Goal: Task Accomplishment & Management: Use online tool/utility

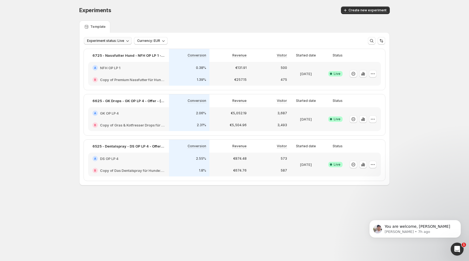
click at [126, 40] on icon "button" at bounding box center [127, 40] width 5 height 5
click at [97, 52] on p "Live" at bounding box center [96, 51] width 7 height 5
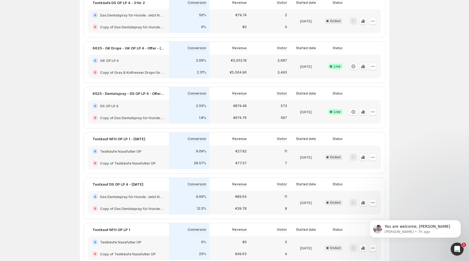
scroll to position [193, 0]
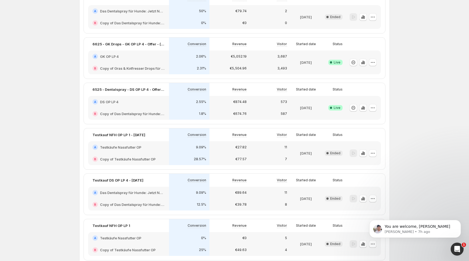
click at [132, 146] on h2 "Testkäufe Nassfutter OP" at bounding box center [120, 146] width 41 height 5
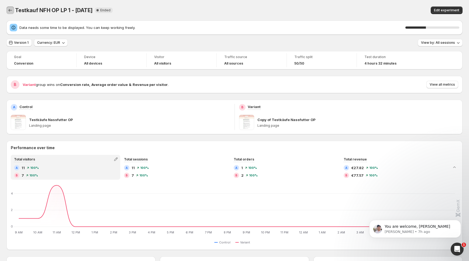
click at [10, 10] on icon "Back" at bounding box center [10, 10] width 5 height 5
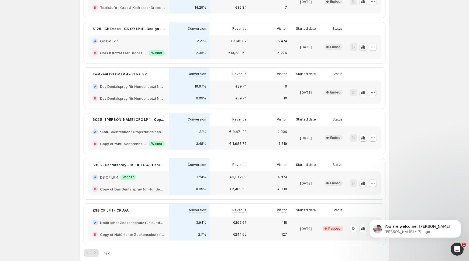
scroll to position [736, 0]
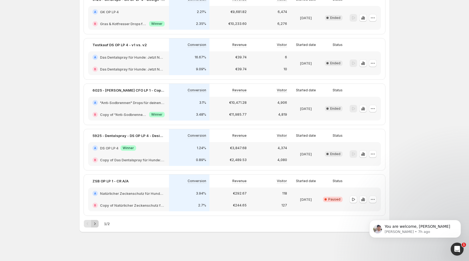
click at [97, 224] on icon "Next" at bounding box center [94, 223] width 5 height 5
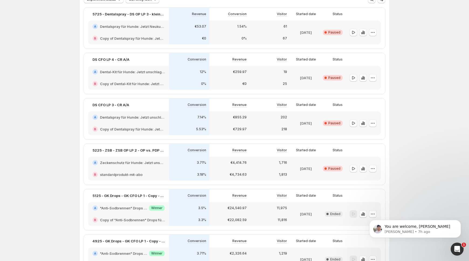
scroll to position [0, 0]
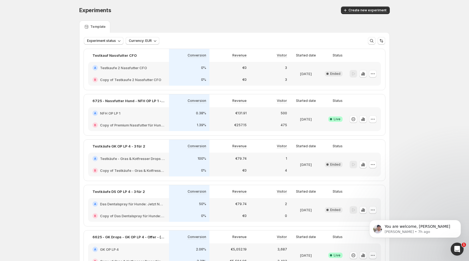
scroll to position [8, 0]
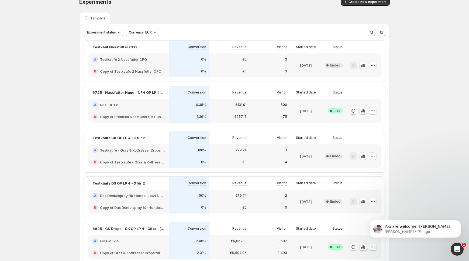
click at [124, 64] on div "A Testkaufe 2 Nassfutter CFO" at bounding box center [128, 59] width 81 height 12
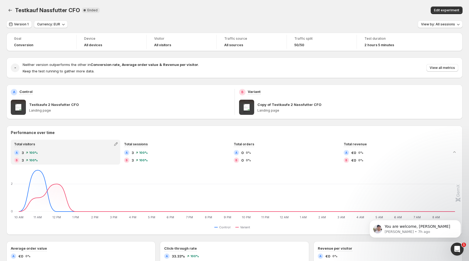
scroll to position [8, 0]
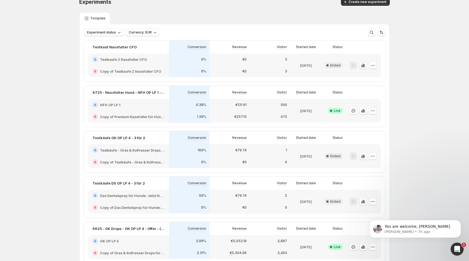
click at [364, 66] on icon "button" at bounding box center [363, 65] width 5 height 5
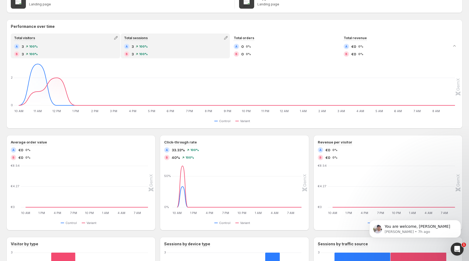
scroll to position [108, 0]
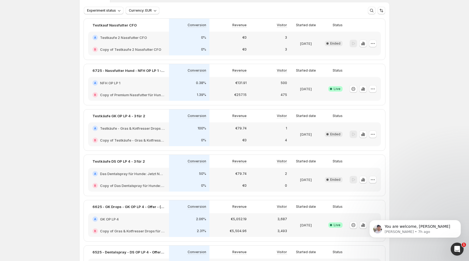
scroll to position [31, 0]
click at [159, 49] on h2 "Copy of Testkaufe 2 Nassfutter CFO" at bounding box center [130, 48] width 61 height 5
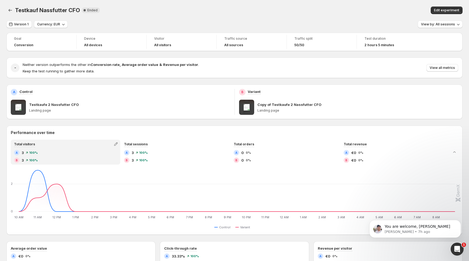
click at [335, 6] on div "Edit experiment" at bounding box center [365, 10] width 196 height 8
click at [187, 19] on div "Testkauf Nassfutter CFO. This page is ready Testkauf Nassfutter CFO New Complet…" at bounding box center [234, 10] width 456 height 21
click at [118, 21] on div "Version 1 Currency: EUR View by: All sessions" at bounding box center [234, 25] width 456 height 8
click at [12, 10] on icon "Back" at bounding box center [10, 10] width 5 height 5
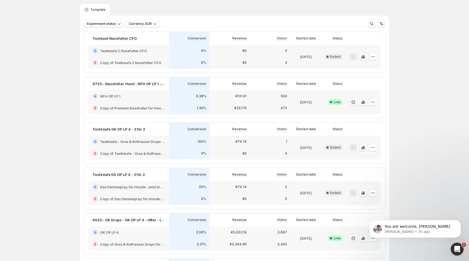
scroll to position [20, 0]
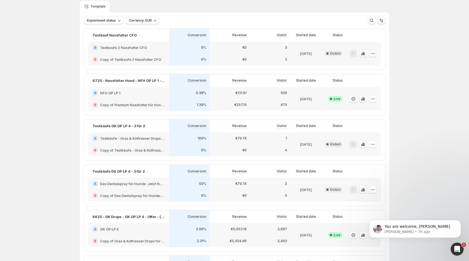
click at [374, 55] on icon "button" at bounding box center [372, 53] width 5 height 5
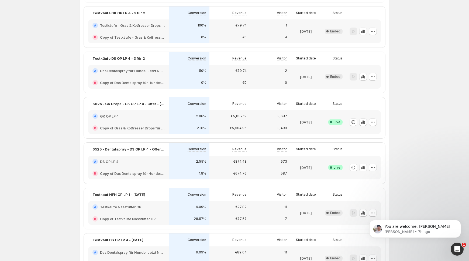
scroll to position [0, 0]
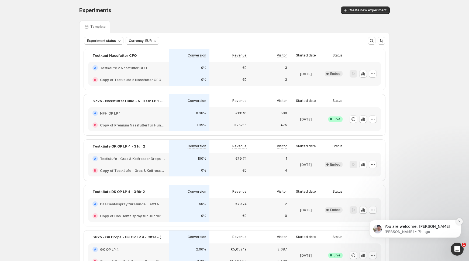
click at [462, 221] on button "Dismiss notification" at bounding box center [459, 221] width 7 height 7
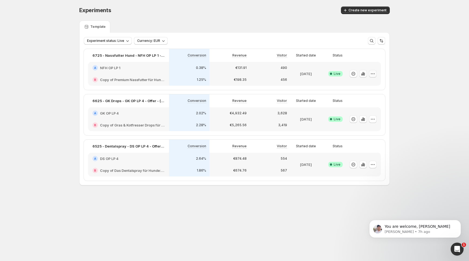
click at [375, 74] on icon "button" at bounding box center [372, 73] width 5 height 5
click at [372, 83] on span "Edit" at bounding box center [378, 84] width 56 height 5
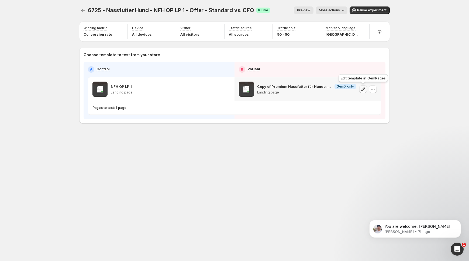
click at [362, 90] on icon "button" at bounding box center [364, 89] width 4 height 4
